Goal: Entertainment & Leisure: Browse casually

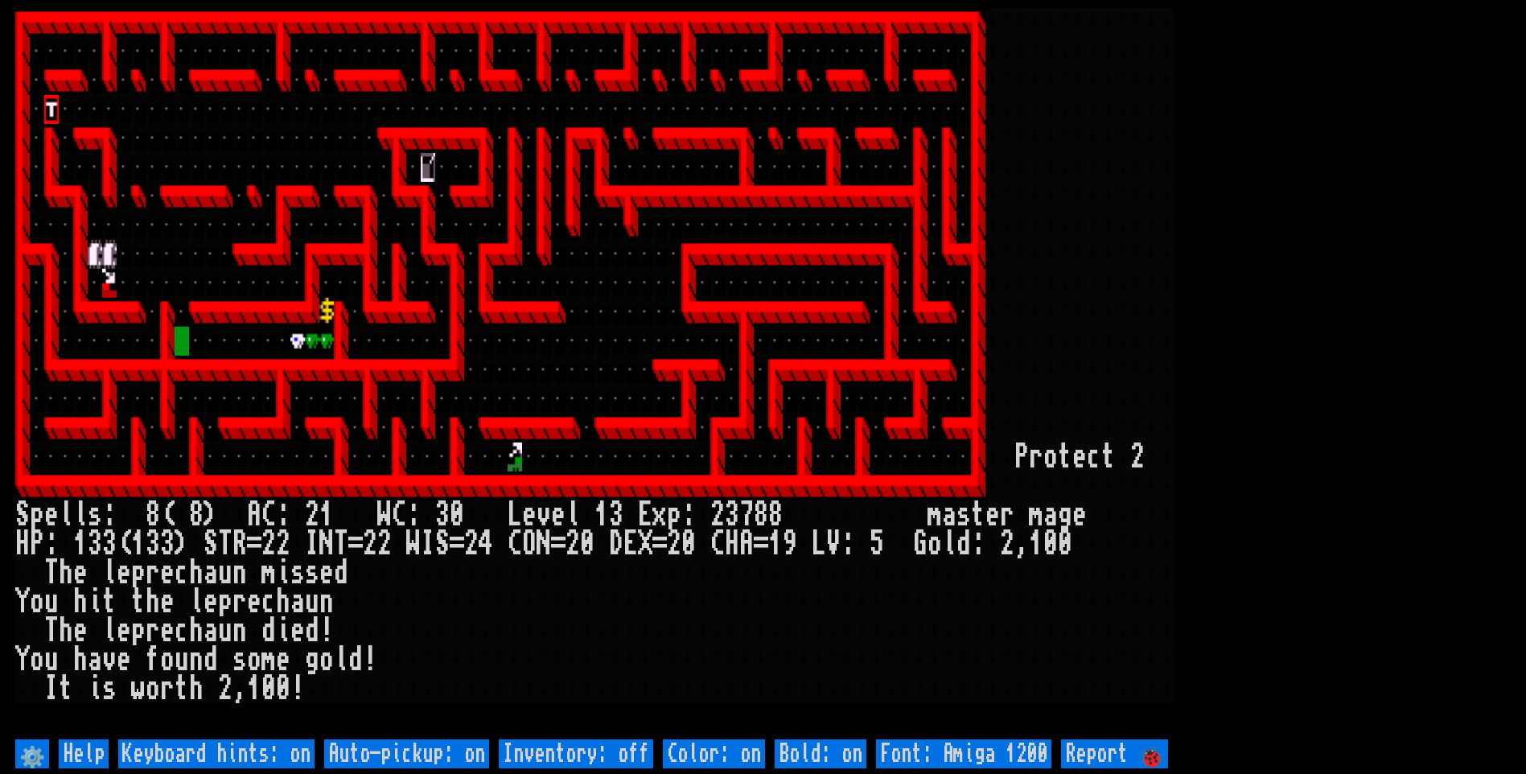
click at [169, 60] on div at bounding box center [167, 51] width 14 height 29
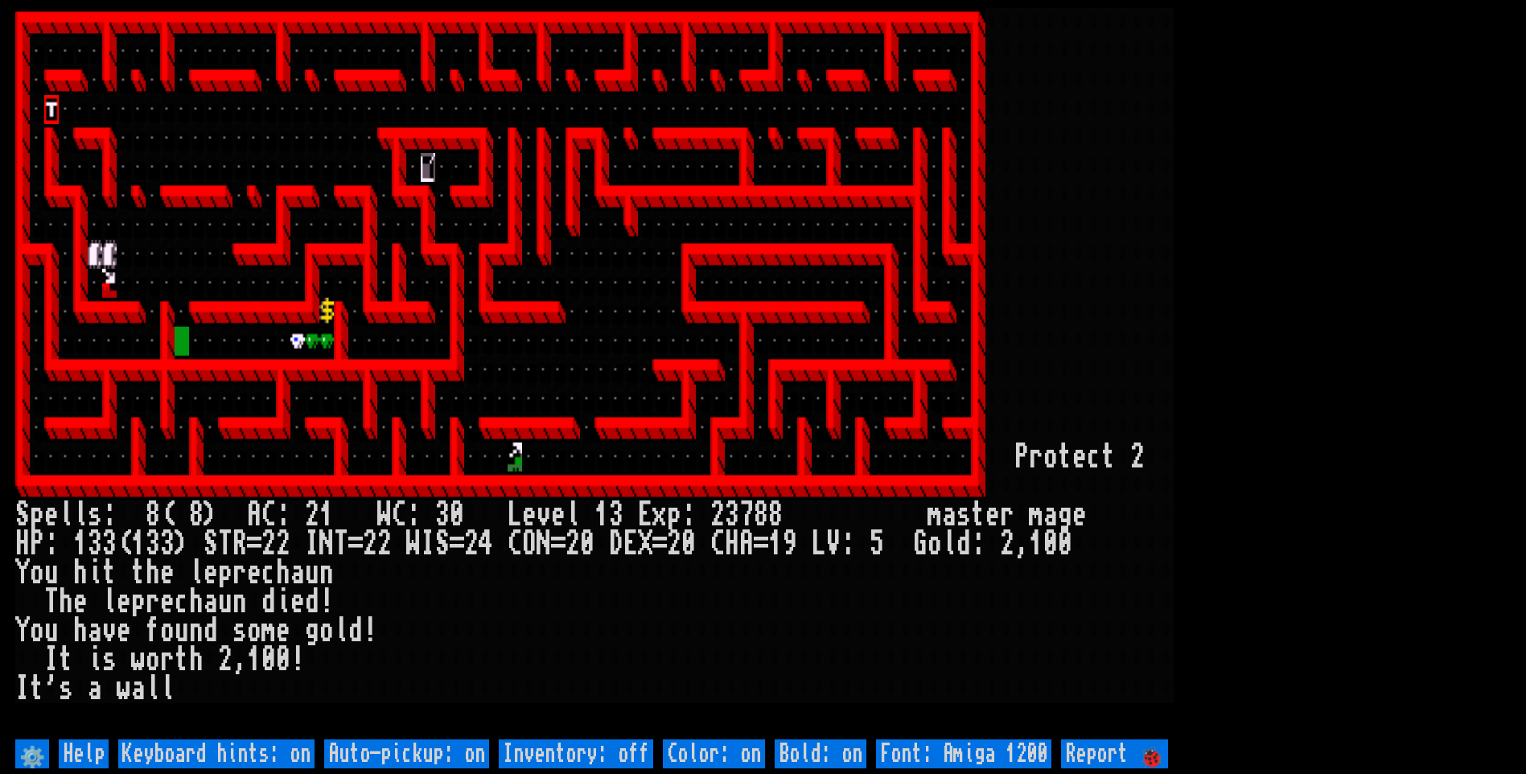
drag, startPoint x: 411, startPoint y: 747, endPoint x: 434, endPoint y: 738, distance: 25.3
click at [413, 747] on off "Auto-pickup: on" at bounding box center [406, 753] width 165 height 29
type off "Auto-pickup: off"
